Goal: Check status: Check status

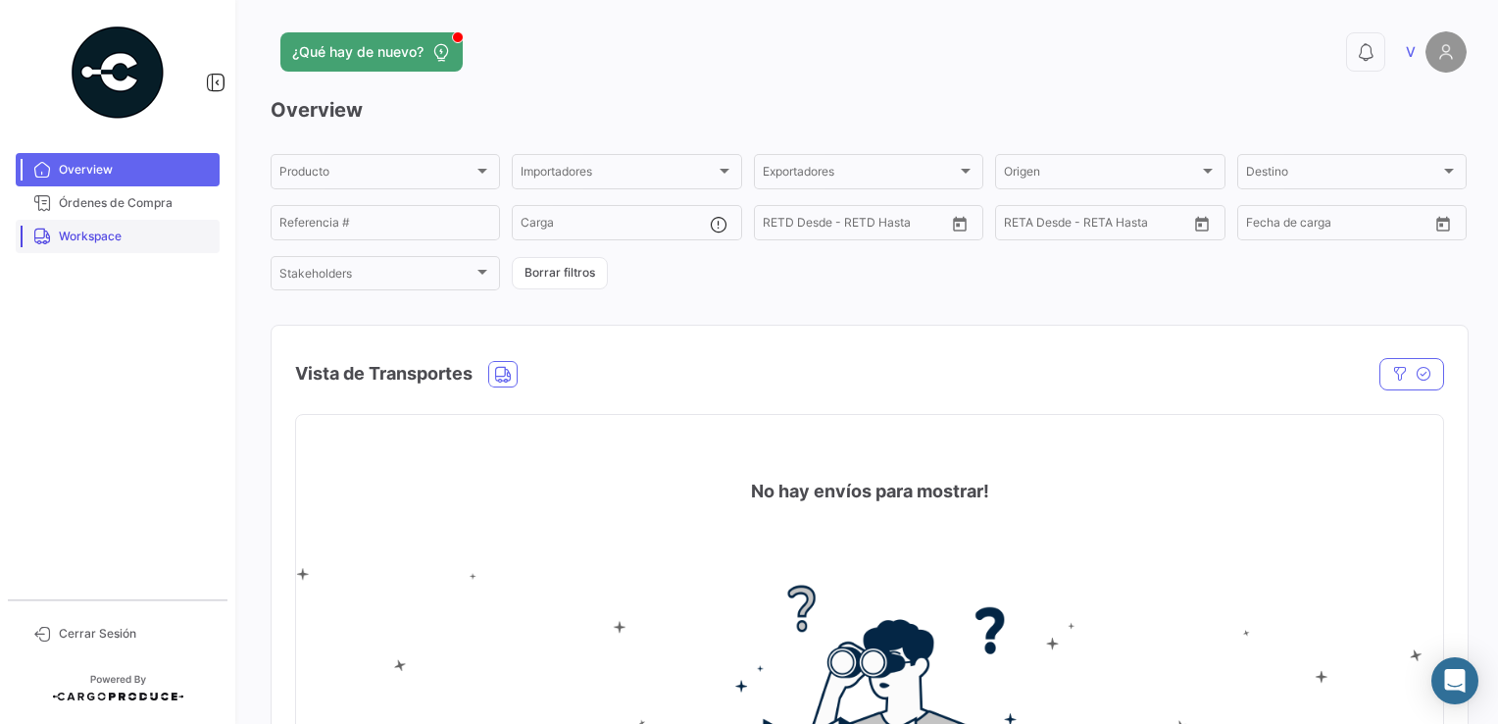
click at [80, 237] on span "Workspace" at bounding box center [135, 237] width 153 height 18
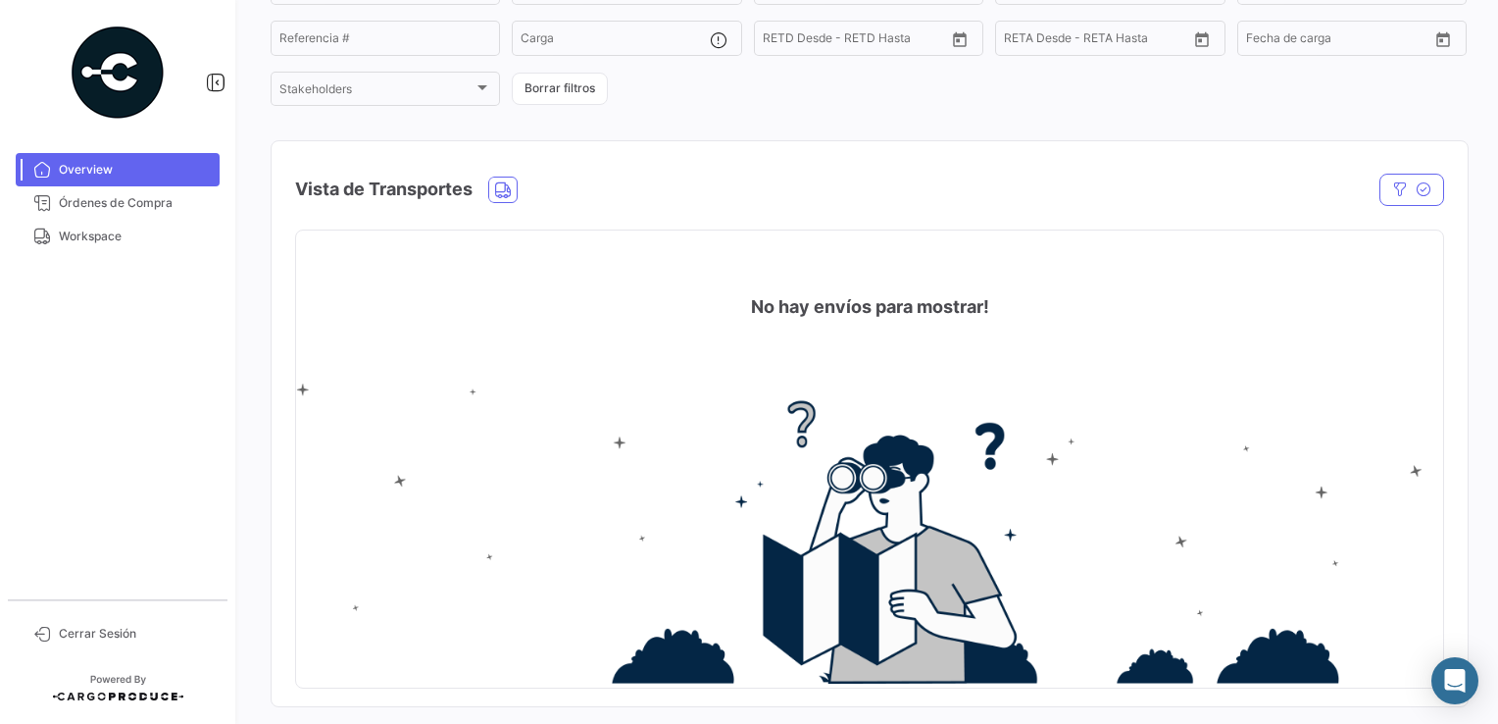
scroll to position [196, 0]
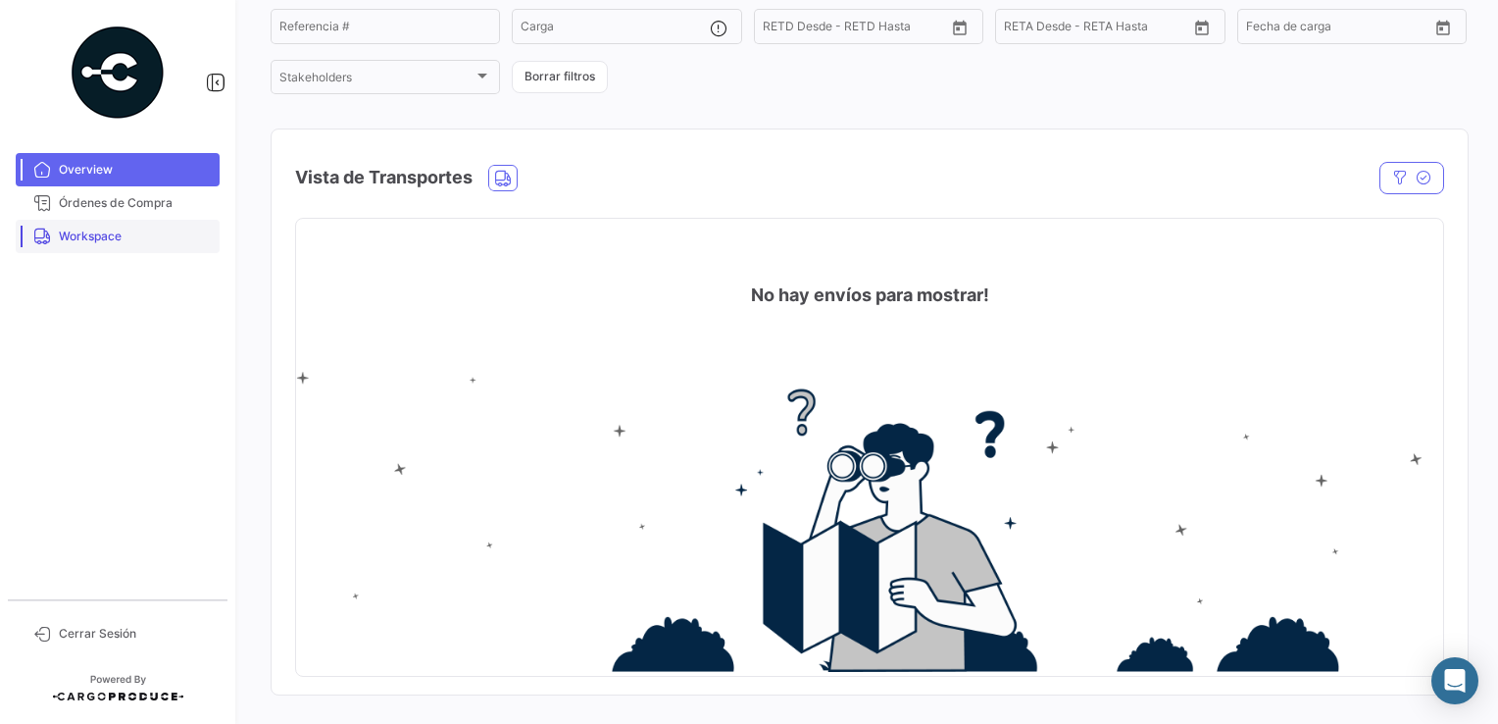
click at [82, 245] on link "Workspace" at bounding box center [118, 236] width 204 height 33
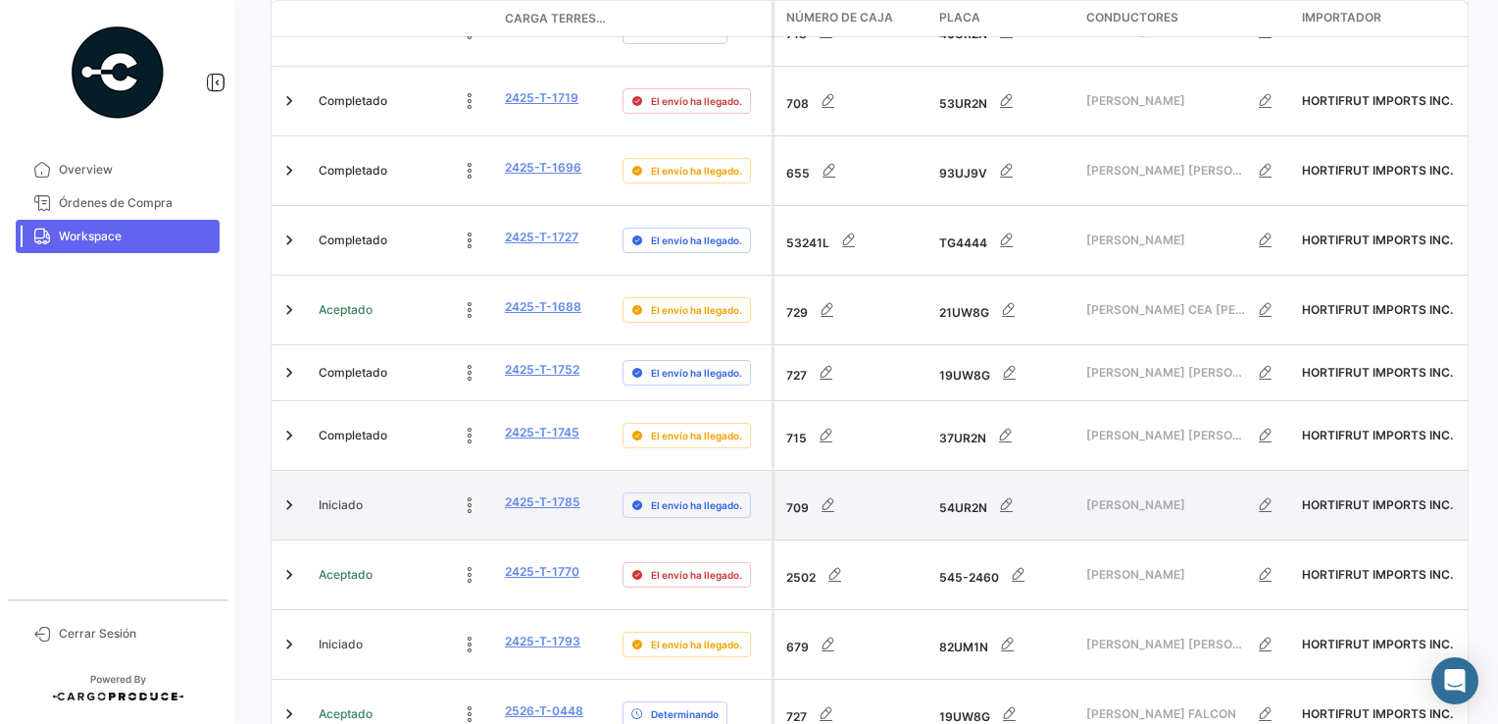
scroll to position [701, 0]
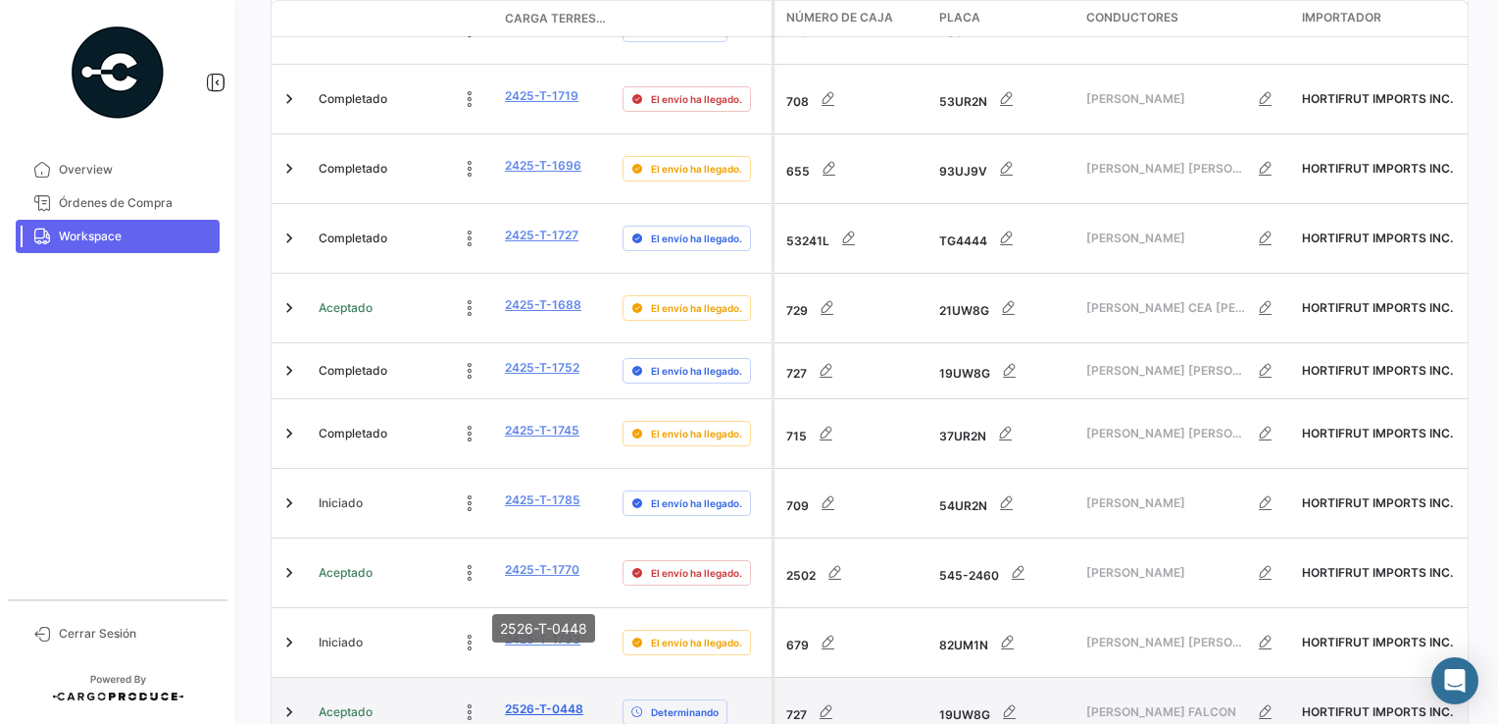
click at [537, 700] on link "2526-T-0448" at bounding box center [544, 709] width 78 height 18
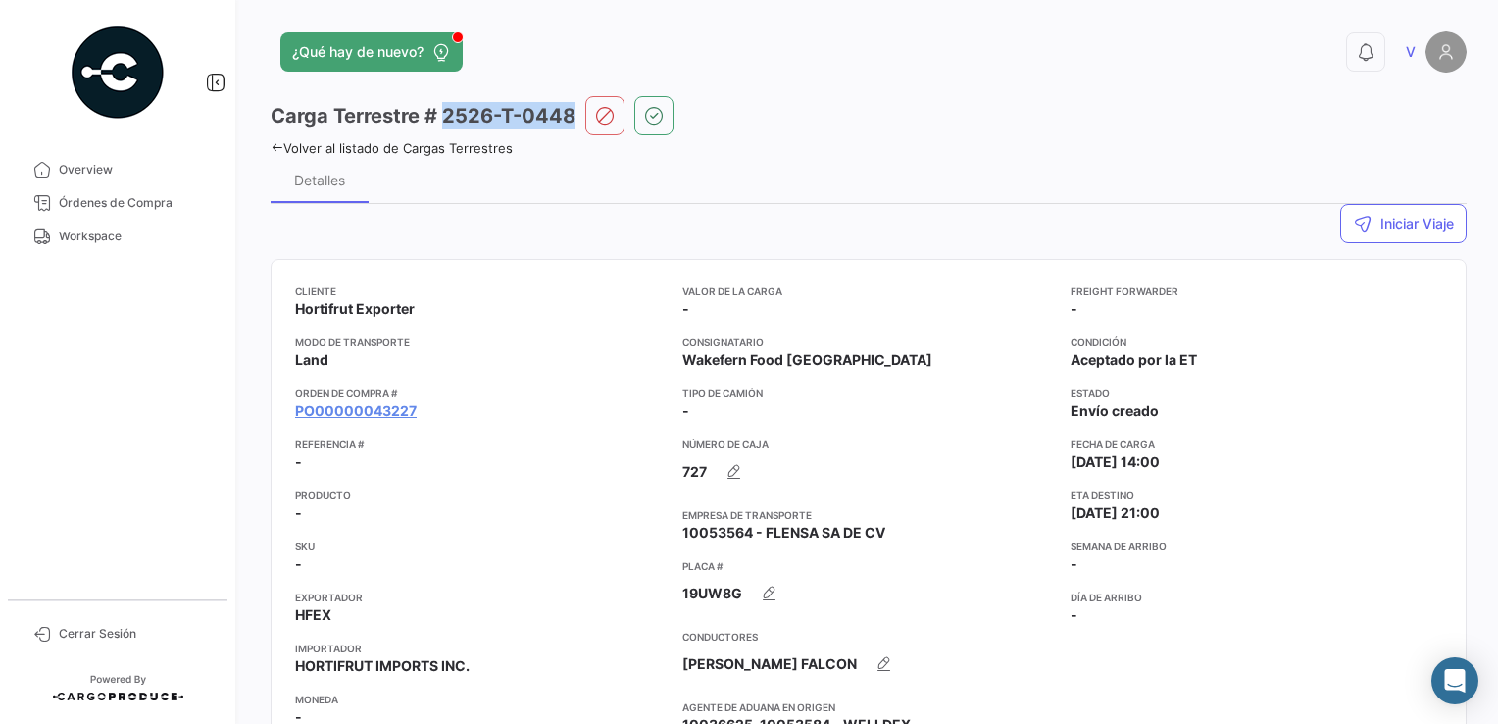
drag, startPoint x: 441, startPoint y: 118, endPoint x: 573, endPoint y: 123, distance: 131.5
click at [573, 123] on h3 "Carga Terrestre # 2526-T-0448" at bounding box center [423, 115] width 305 height 27
copy h3 "2526-T-0448"
